Goal: Check status: Check status

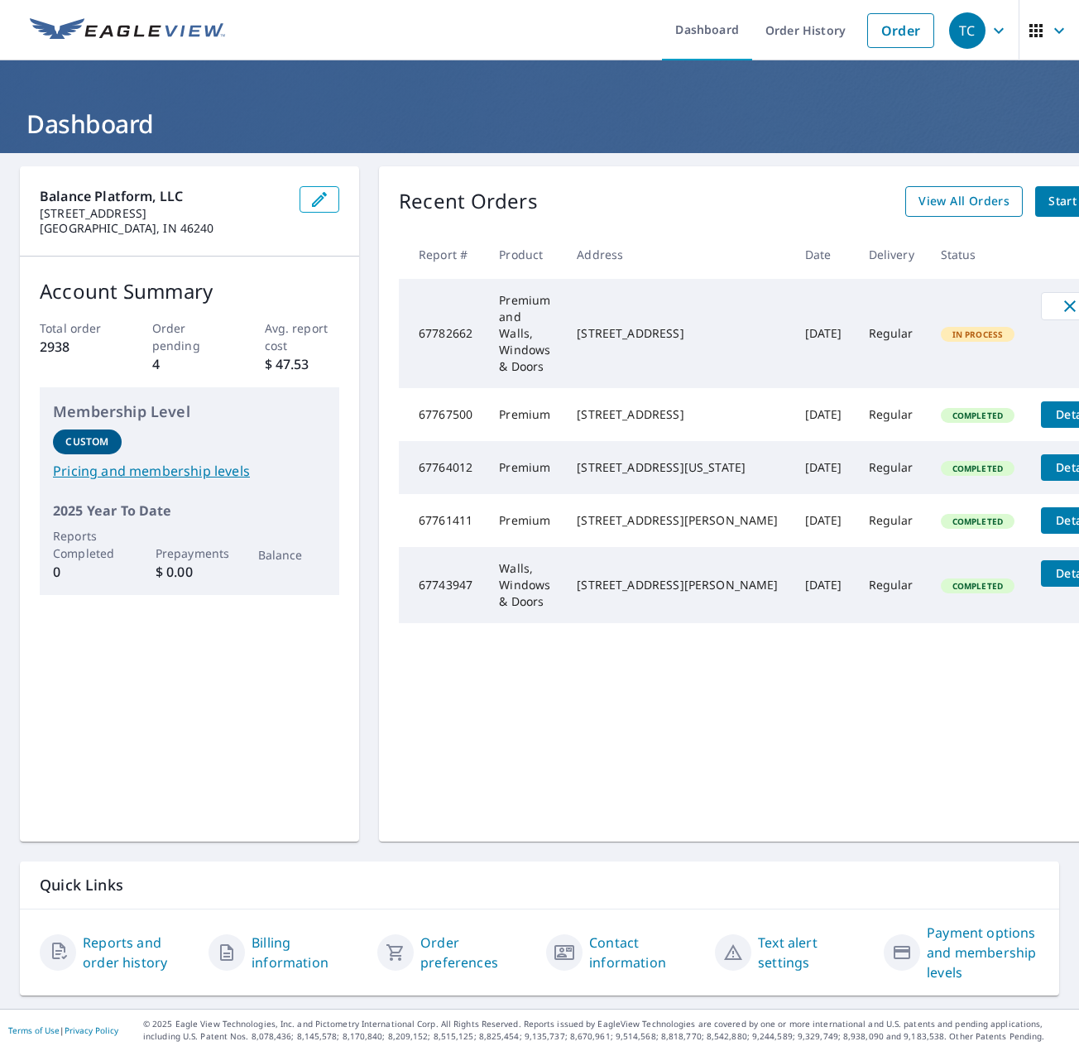
click at [918, 207] on span "View All Orders" at bounding box center [963, 201] width 91 height 21
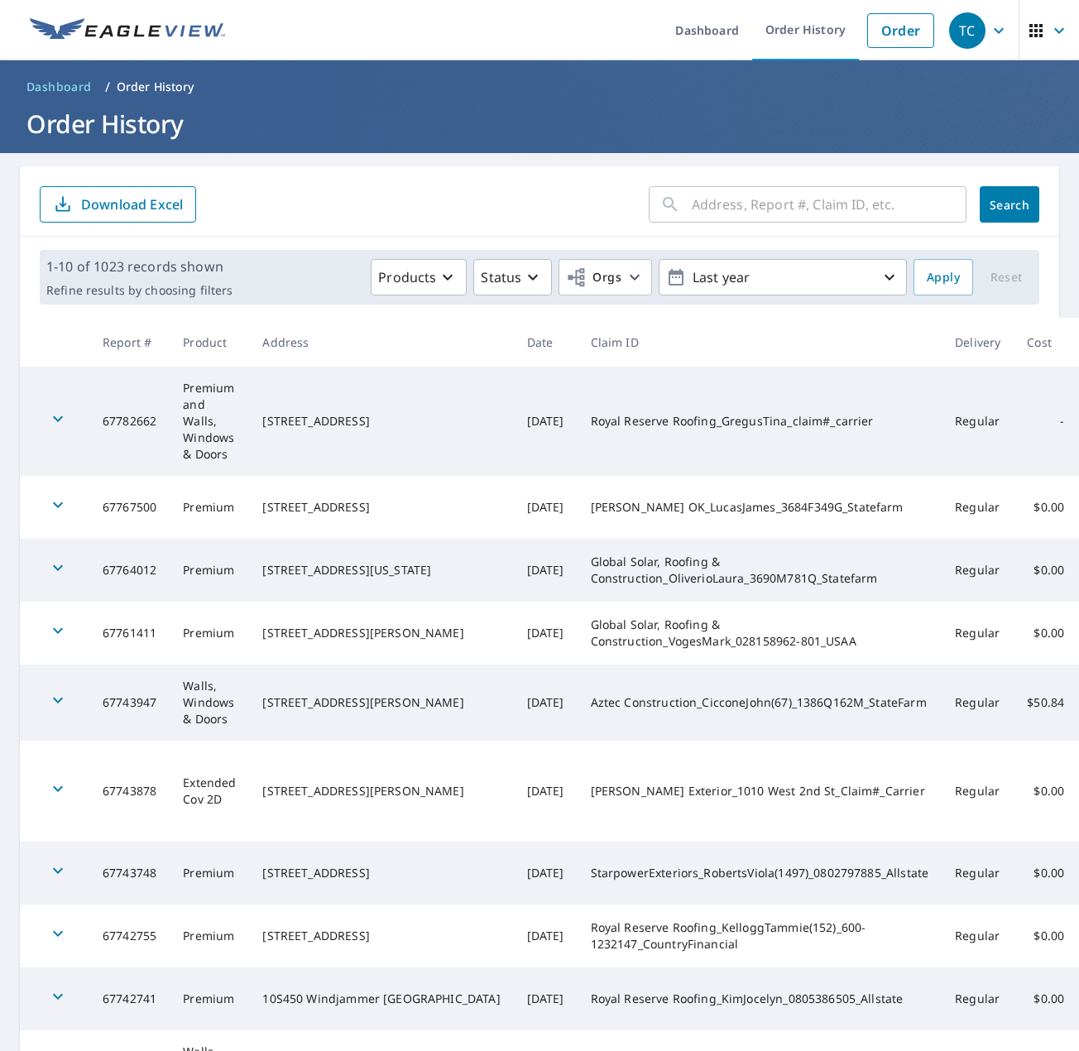
click at [718, 211] on input "text" at bounding box center [829, 204] width 275 height 46
type input "[PERSON_NAME]"
click button "Search" at bounding box center [1010, 204] width 60 height 36
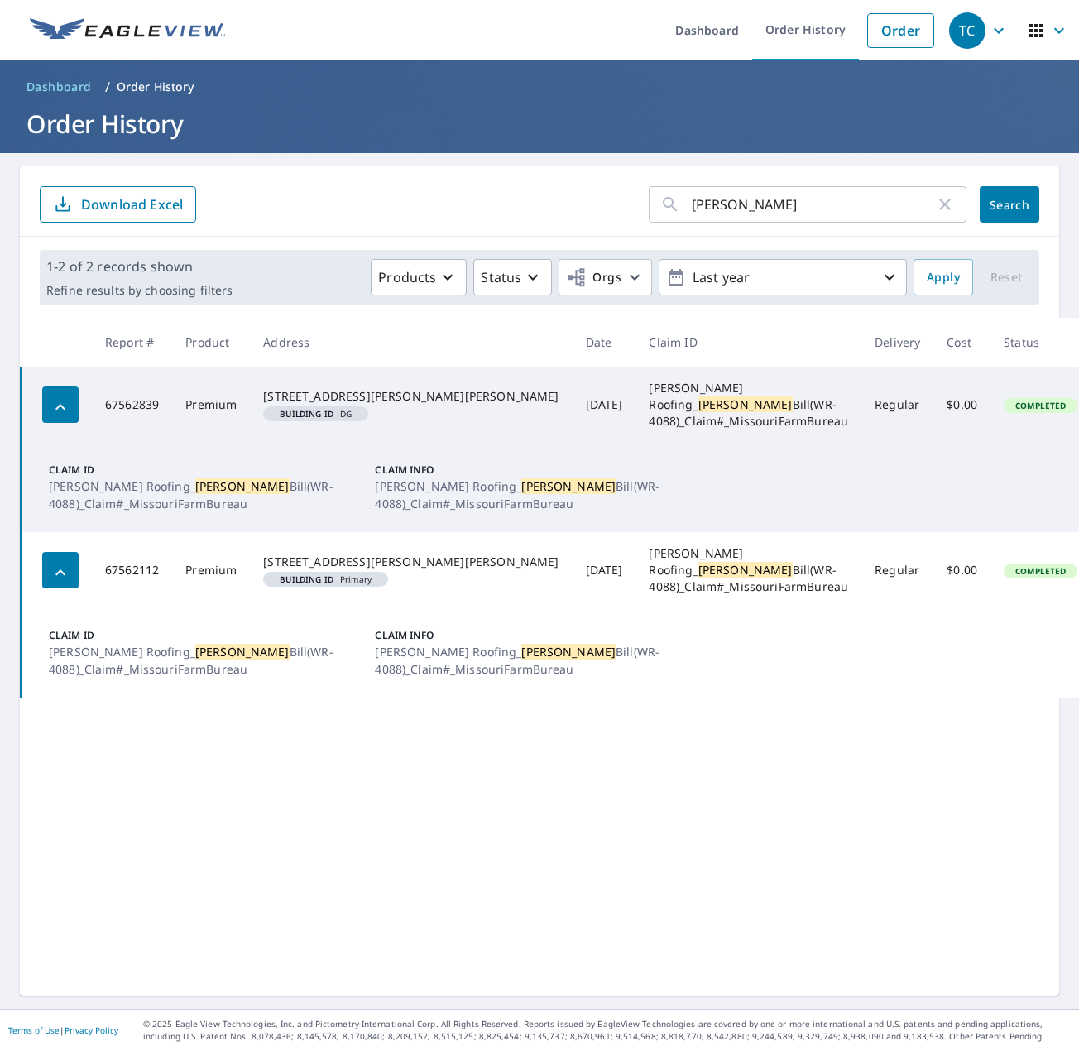
click at [127, 402] on td "67562839" at bounding box center [132, 405] width 80 height 76
copy td "67562839"
click at [127, 573] on td "67562112" at bounding box center [132, 570] width 80 height 76
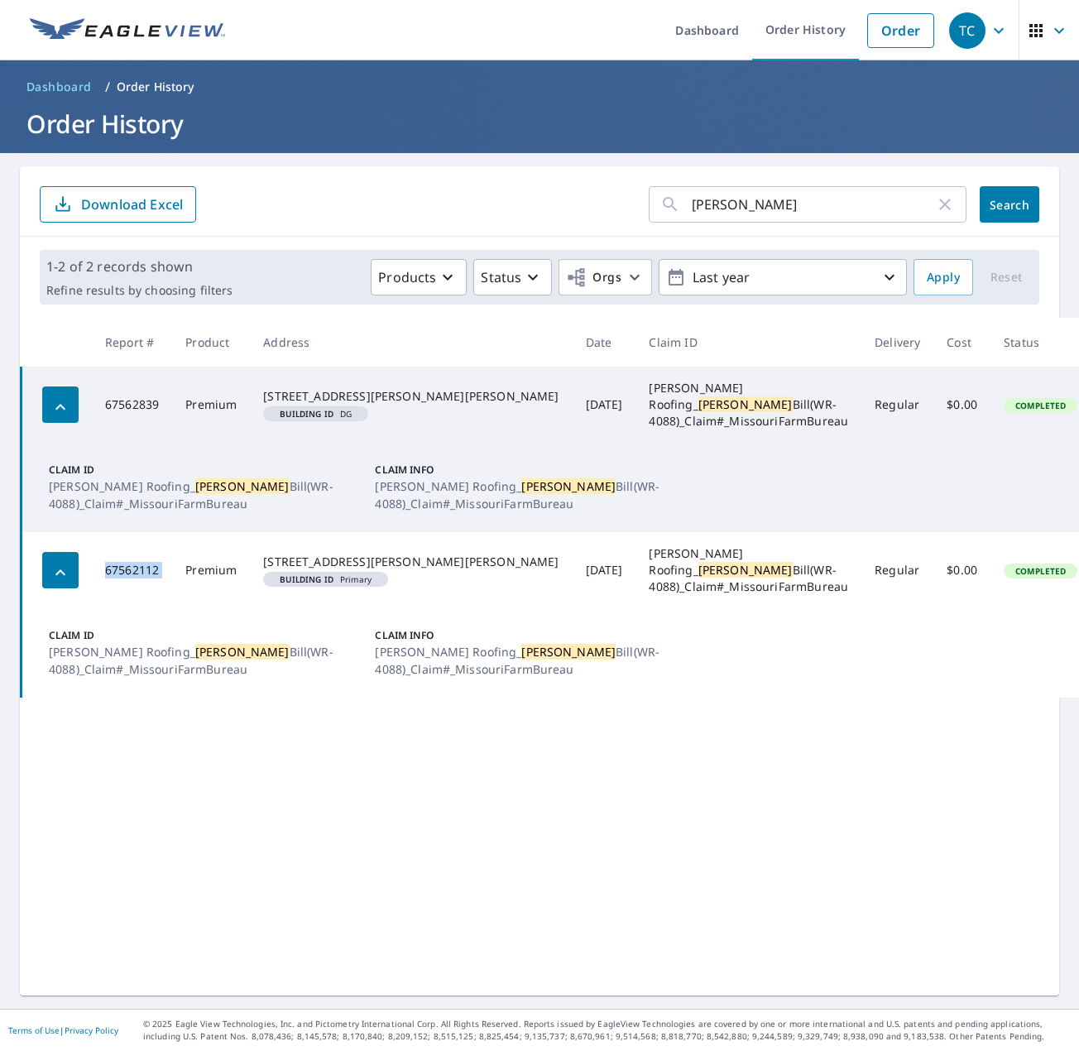
click at [127, 573] on td "67562112" at bounding box center [132, 570] width 80 height 76
copy td "67562112"
click at [303, 389] on div "[STREET_ADDRESS][PERSON_NAME][PERSON_NAME]" at bounding box center [410, 396] width 295 height 17
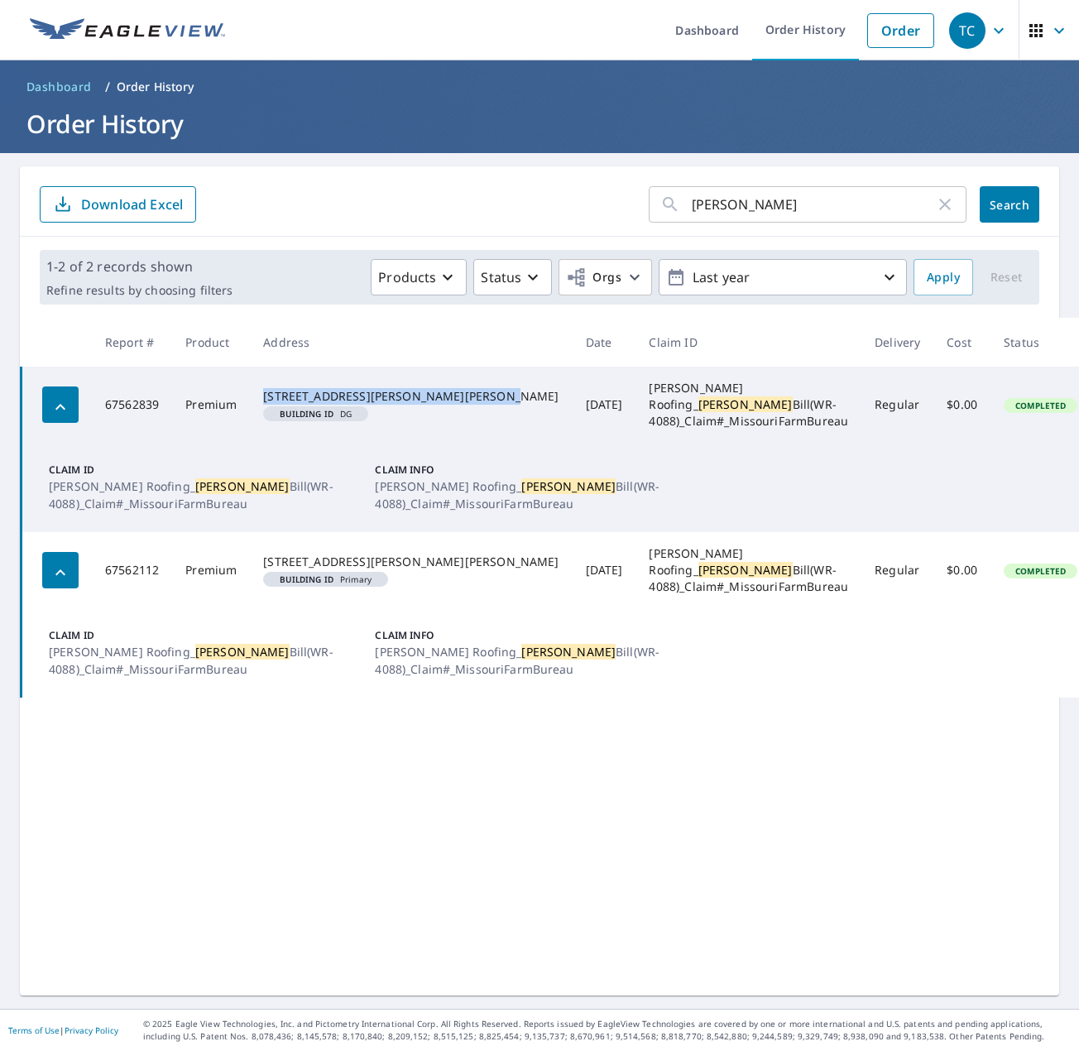
drag, startPoint x: 393, startPoint y: 402, endPoint x: 258, endPoint y: 383, distance: 136.2
click at [258, 383] on td "[STREET_ADDRESS][GEOGRAPHIC_DATA][PERSON_NAME][PERSON_NAME]" at bounding box center [411, 405] width 322 height 76
copy div "[STREET_ADDRESS][PERSON_NAME][PERSON_NAME]"
